Goal: Task Accomplishment & Management: Manage account settings

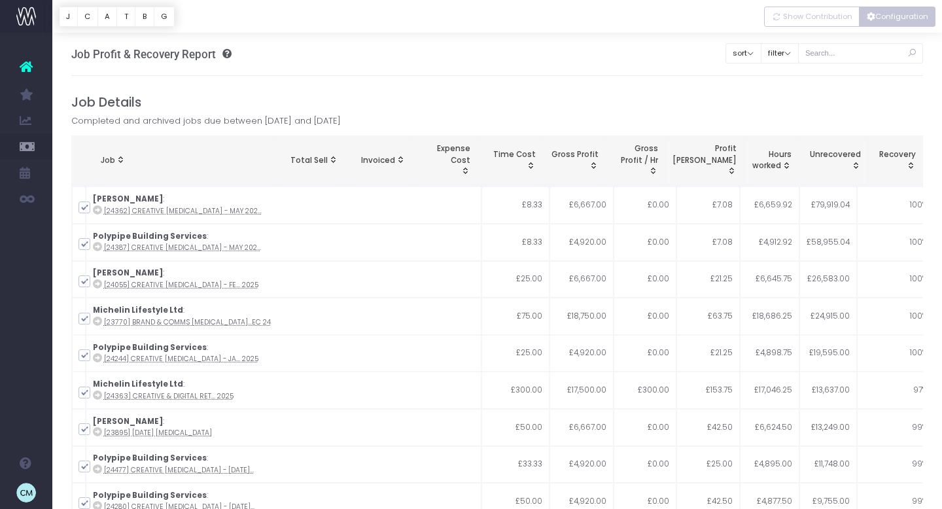
click at [874, 17] on icon "Vertical button group" at bounding box center [871, 17] width 9 height 0
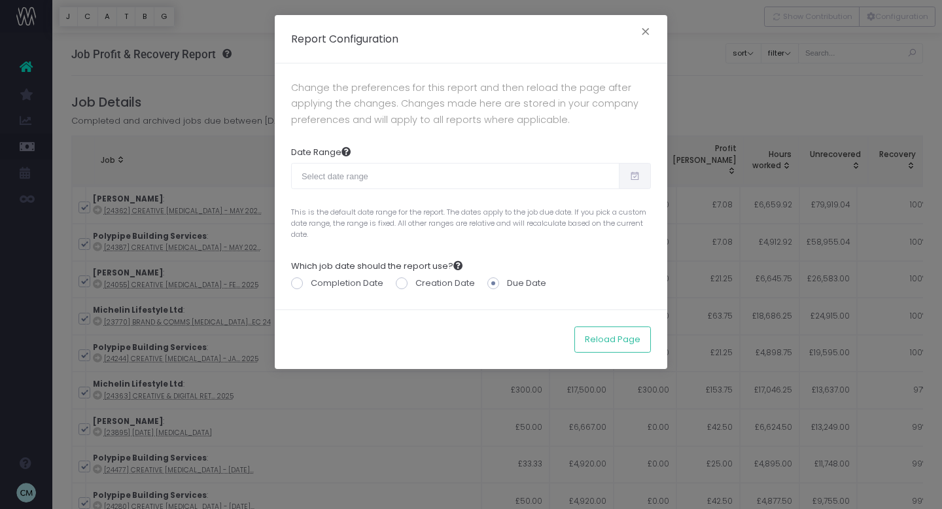
click at [639, 176] on icon at bounding box center [635, 176] width 11 height 0
type input "[DATE]"
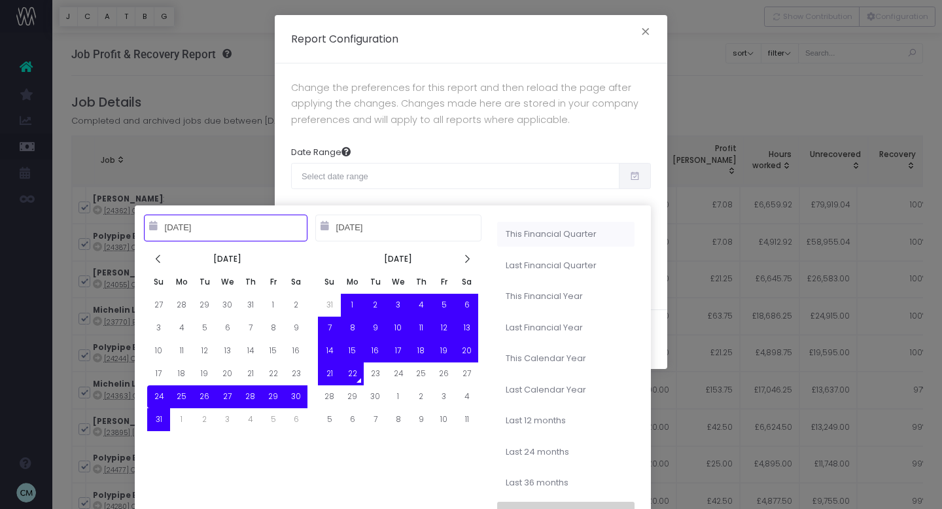
type input "[DATE]"
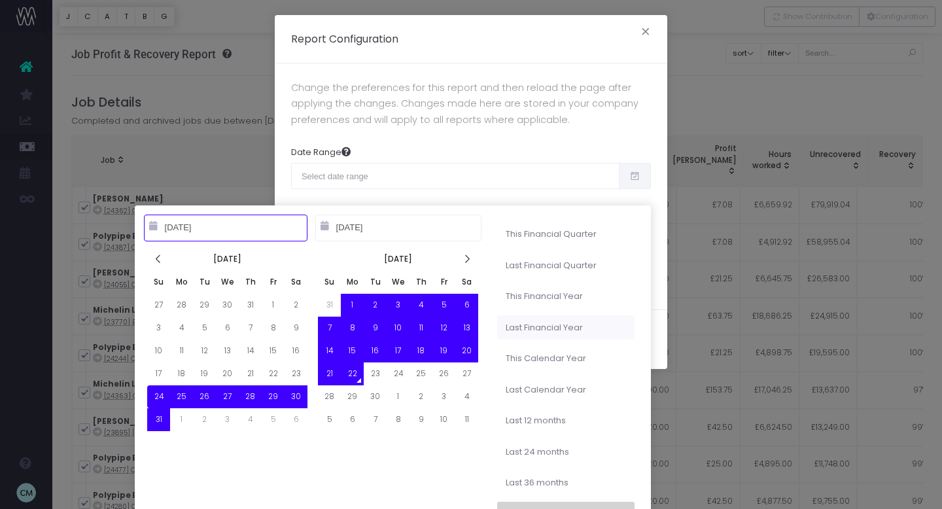
type input "[DATE]"
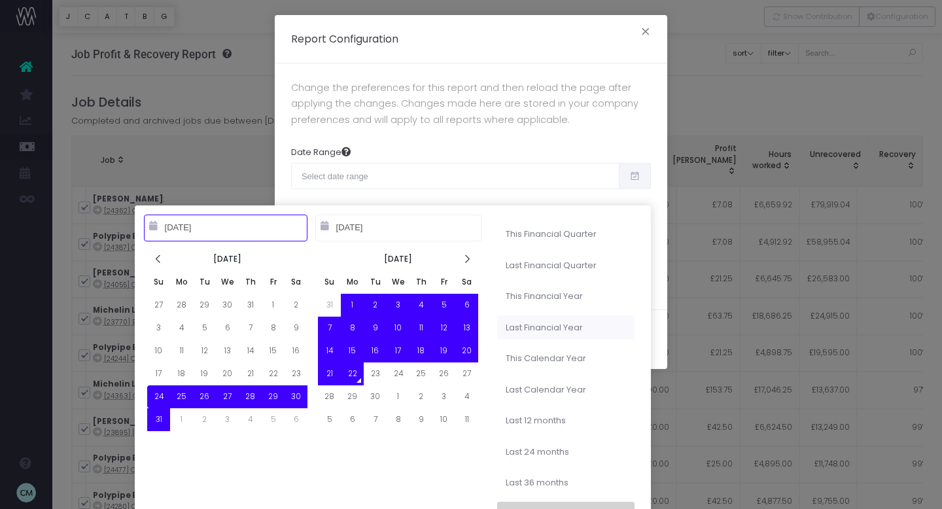
type input "[DATE]"
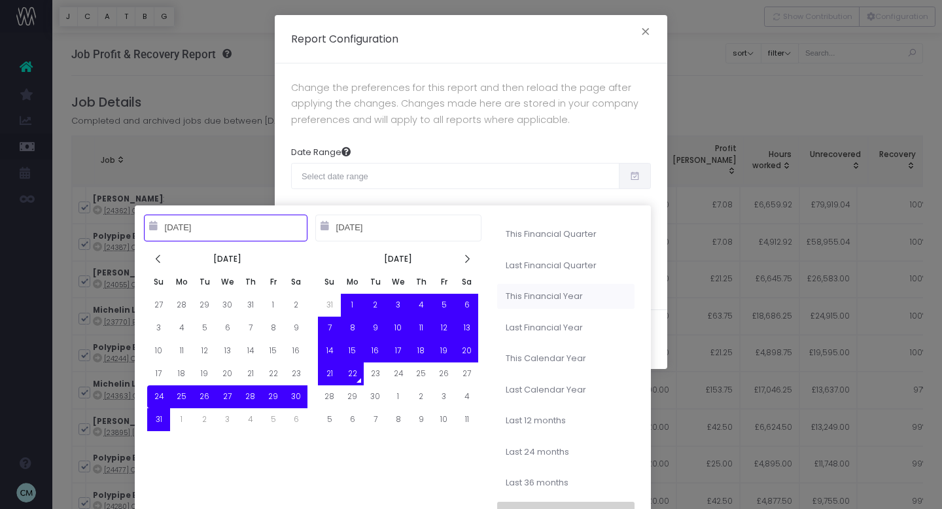
type input "[DATE]"
click at [533, 299] on li "This Financial Year" at bounding box center [565, 296] width 137 height 25
type input "[DATE] – [DATE]"
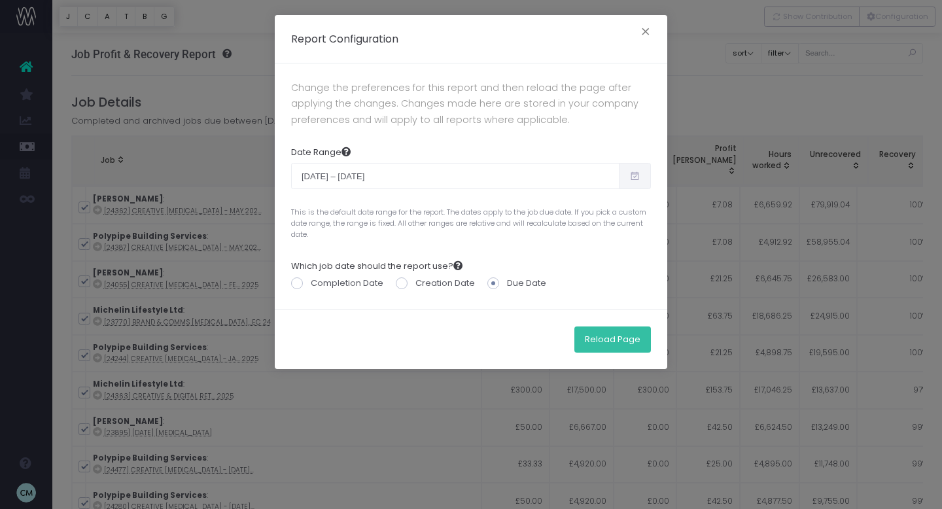
click at [610, 338] on button "Reload Page" at bounding box center [613, 340] width 77 height 26
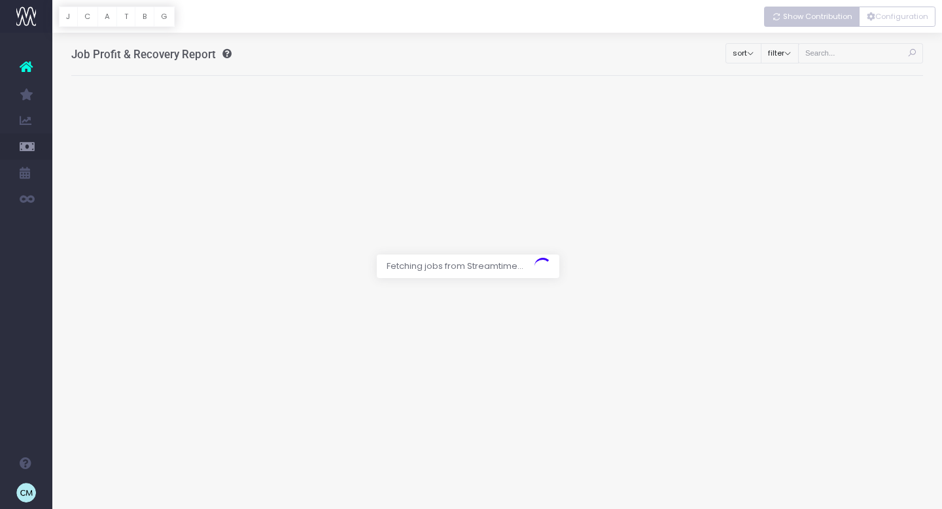
click at [820, 19] on span "Show Contribution" at bounding box center [817, 16] width 69 height 11
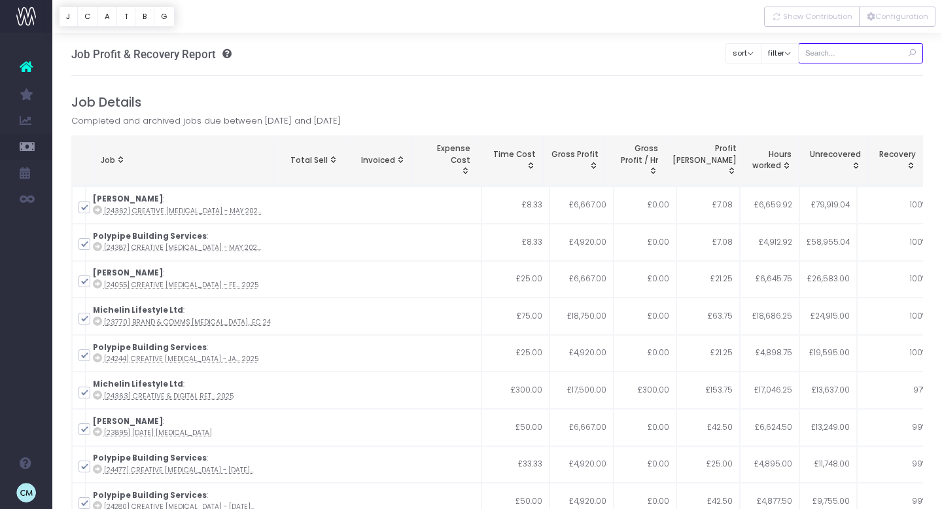
click at [840, 55] on input "text" at bounding box center [861, 53] width 126 height 20
type input "reynaers pr"
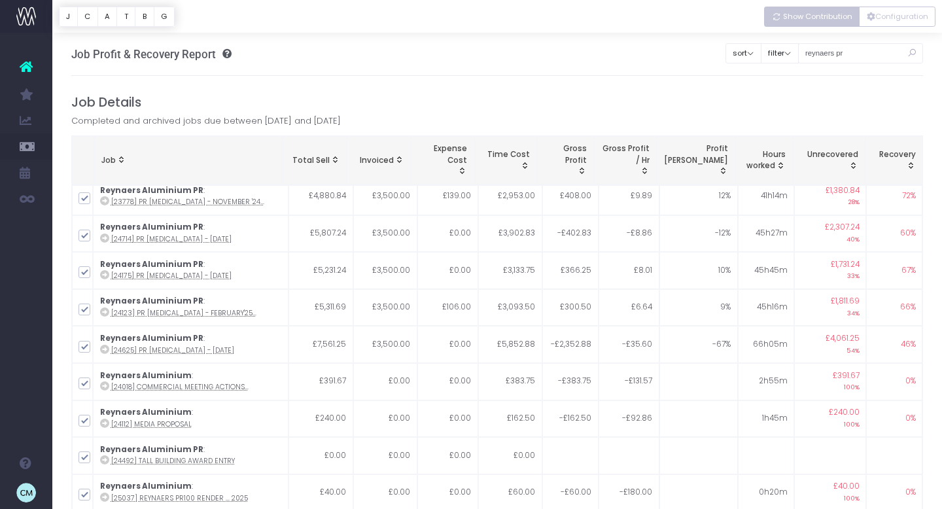
click at [810, 22] on span "Show Contribution" at bounding box center [817, 16] width 69 height 11
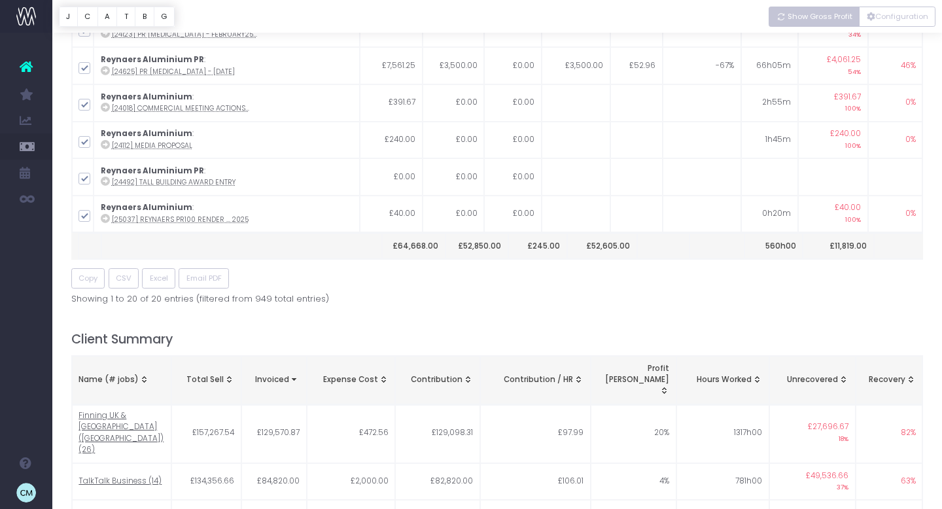
scroll to position [288, 0]
